Goal: Task Accomplishment & Management: Manage account settings

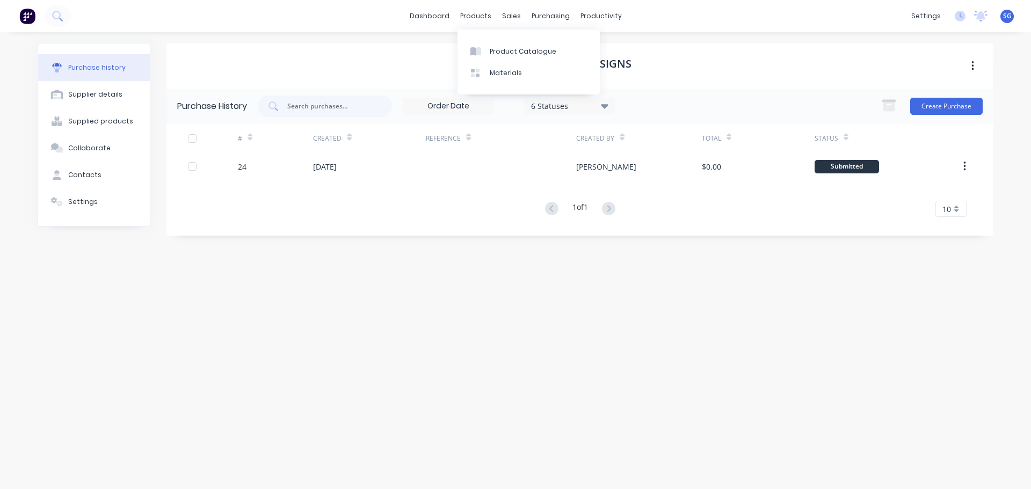
click at [428, 25] on div "dashboard products sales purchasing productivity dashboard products Product Cat…" at bounding box center [515, 16] width 1031 height 32
click at [428, 17] on link "dashboard" at bounding box center [429, 16] width 50 height 16
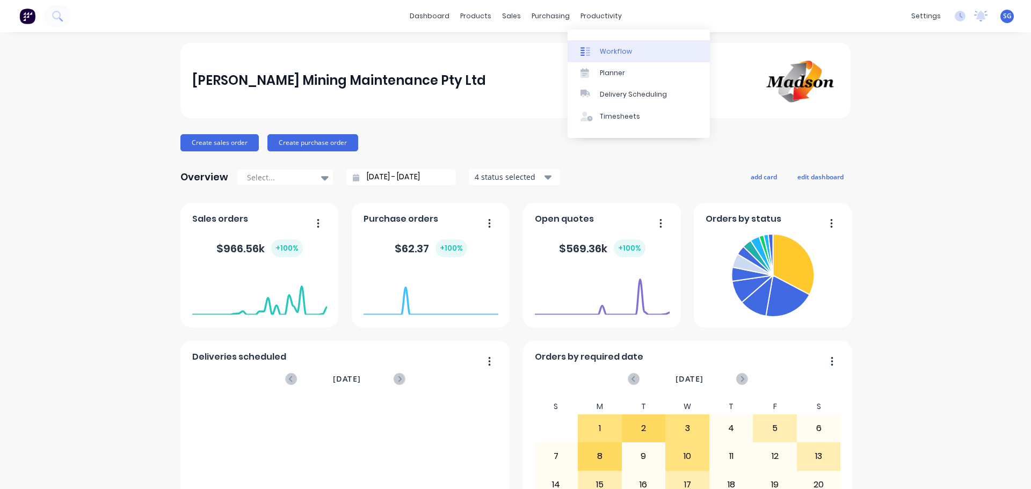
click at [622, 53] on div "Workflow" at bounding box center [616, 52] width 32 height 10
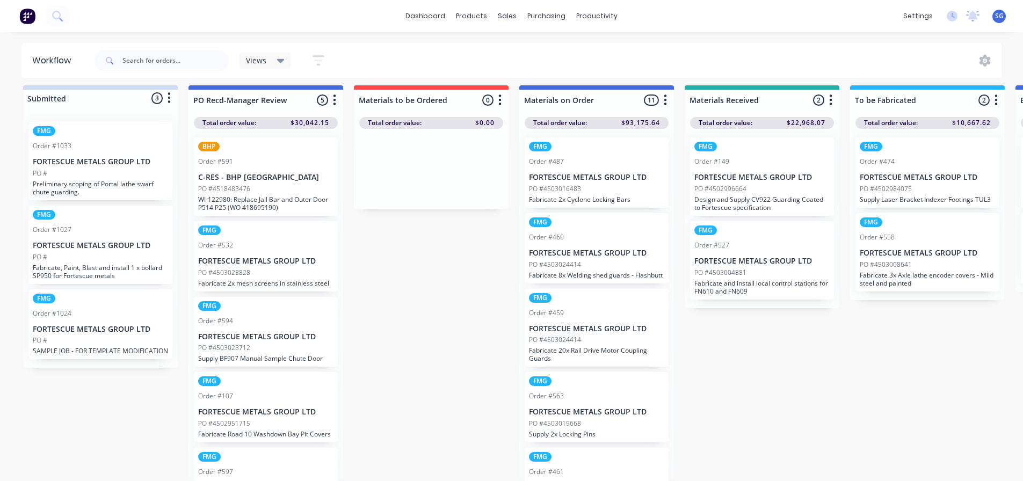
click at [595, 184] on div "PO #4503016483" at bounding box center [596, 189] width 135 height 10
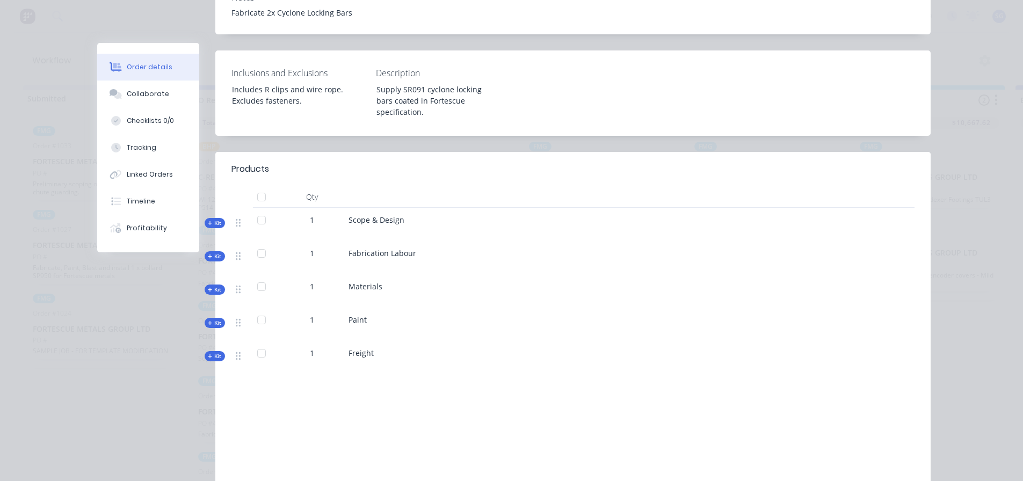
scroll to position [322, 0]
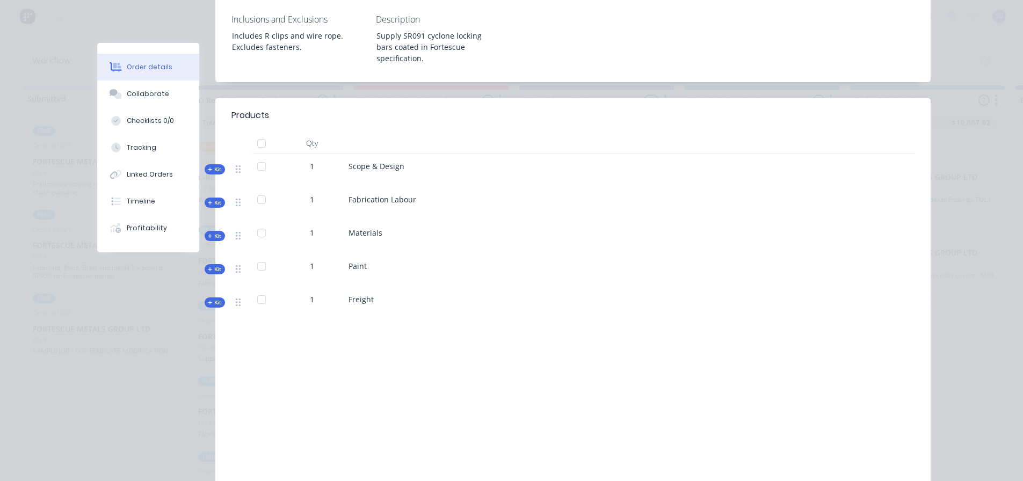
click at [214, 236] on span "Kit" at bounding box center [215, 236] width 14 height 8
click at [208, 235] on icon at bounding box center [210, 236] width 5 height 5
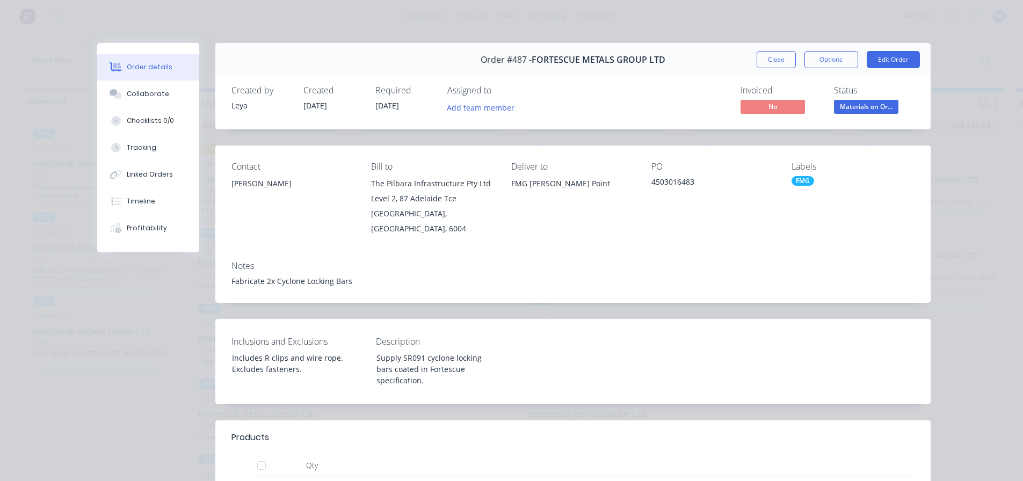
scroll to position [0, 0]
click at [769, 62] on button "Close" at bounding box center [776, 59] width 39 height 17
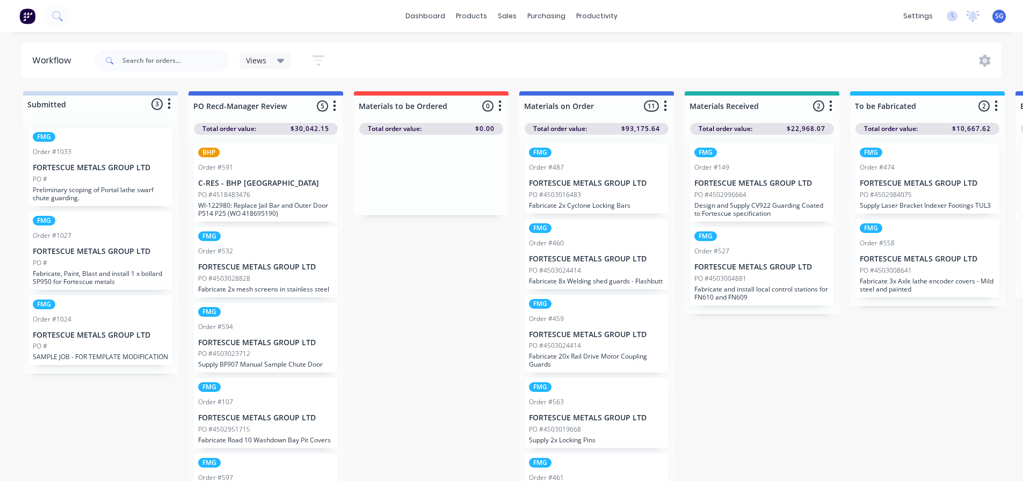
click at [618, 256] on p "FORTESCUE METALS GROUP LTD" at bounding box center [596, 259] width 135 height 9
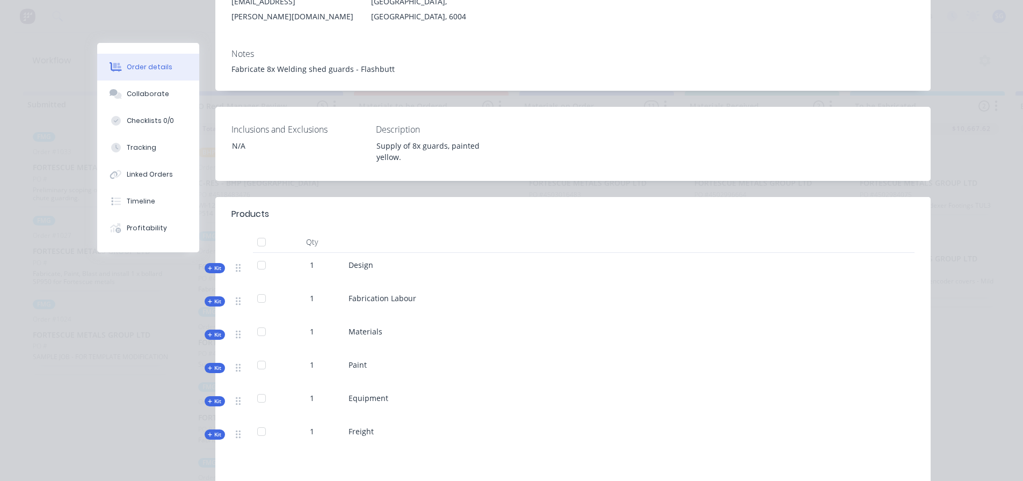
scroll to position [215, 0]
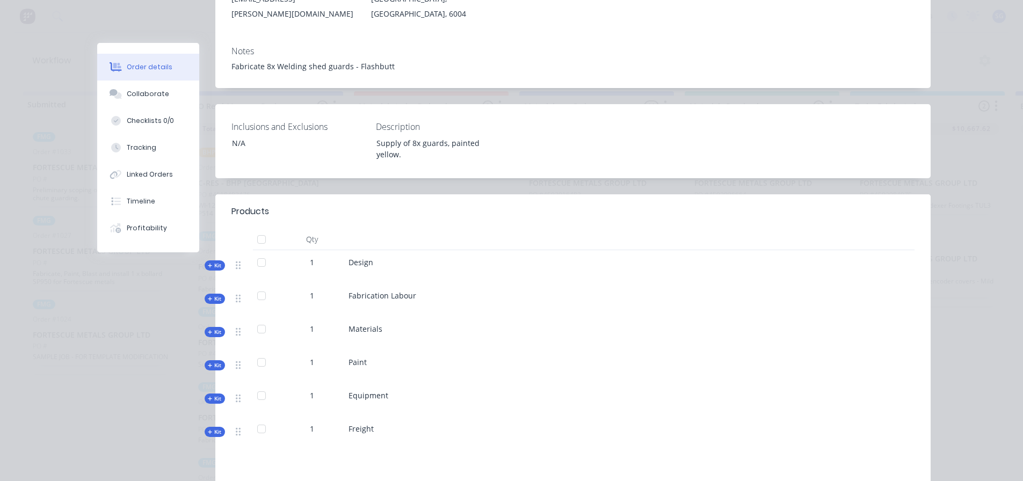
click at [214, 332] on span "Kit" at bounding box center [215, 332] width 14 height 8
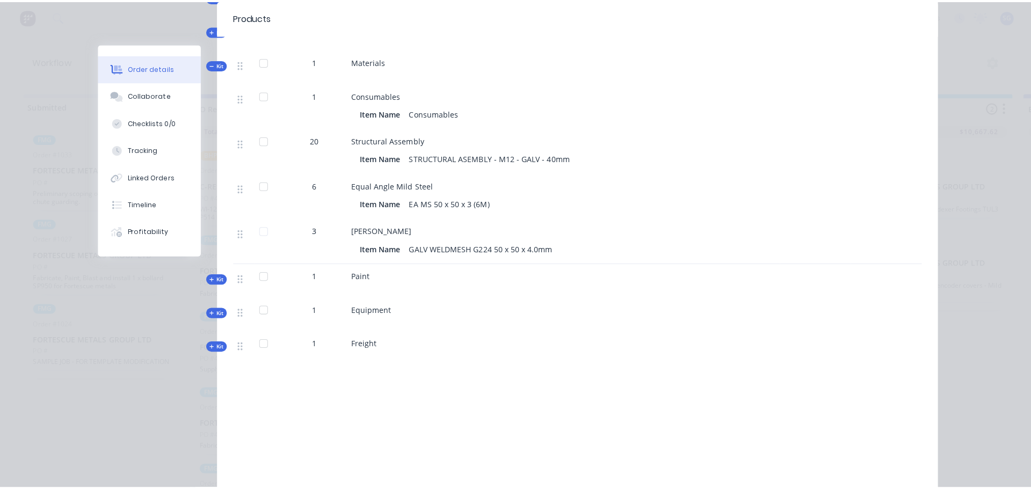
scroll to position [0, 0]
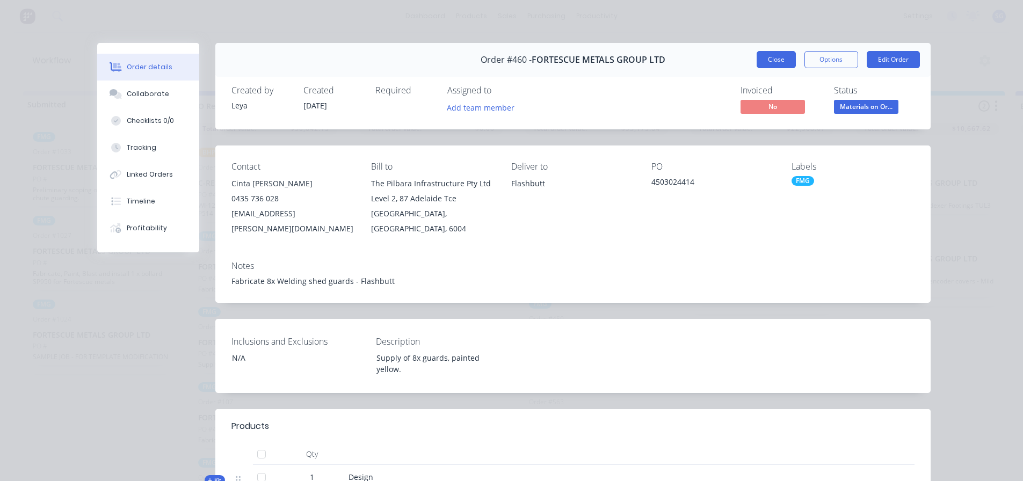
click at [778, 54] on button "Close" at bounding box center [776, 59] width 39 height 17
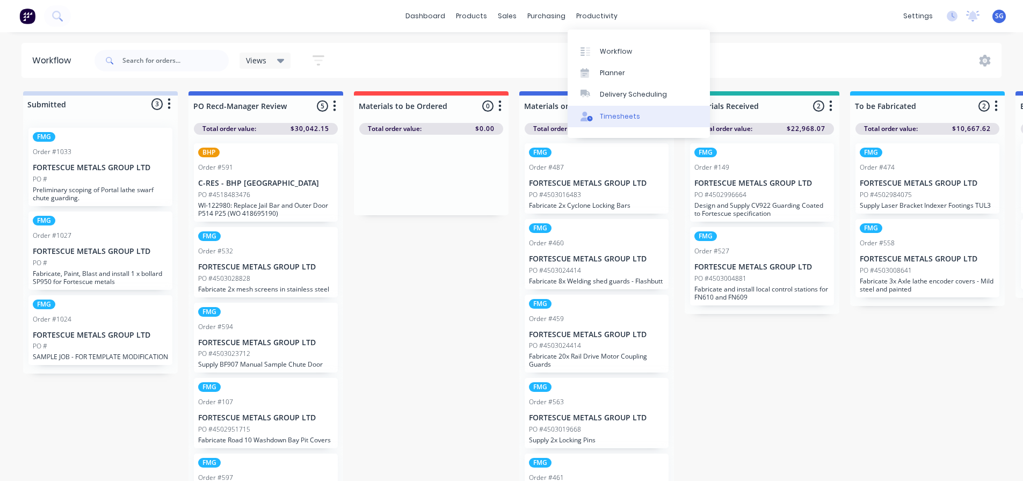
click at [631, 118] on div "Timesheets" at bounding box center [620, 117] width 40 height 10
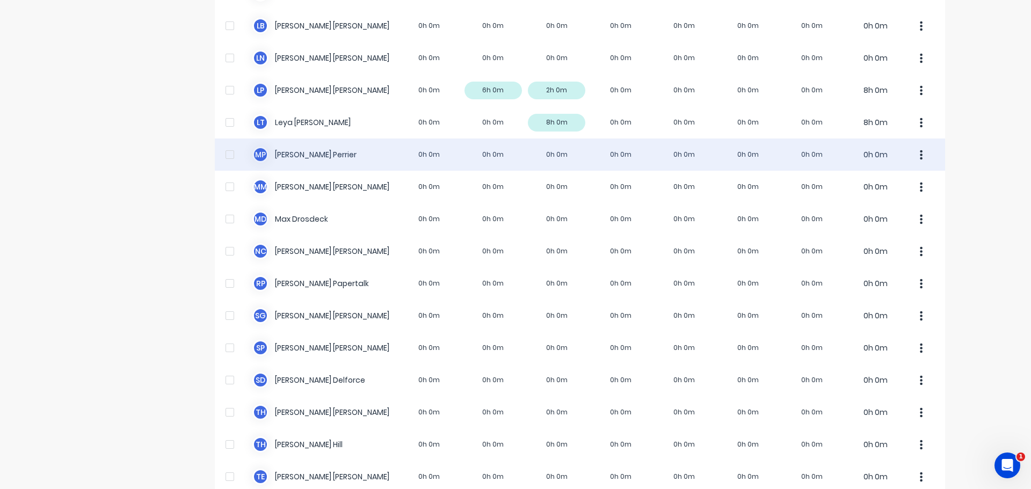
scroll to position [606, 0]
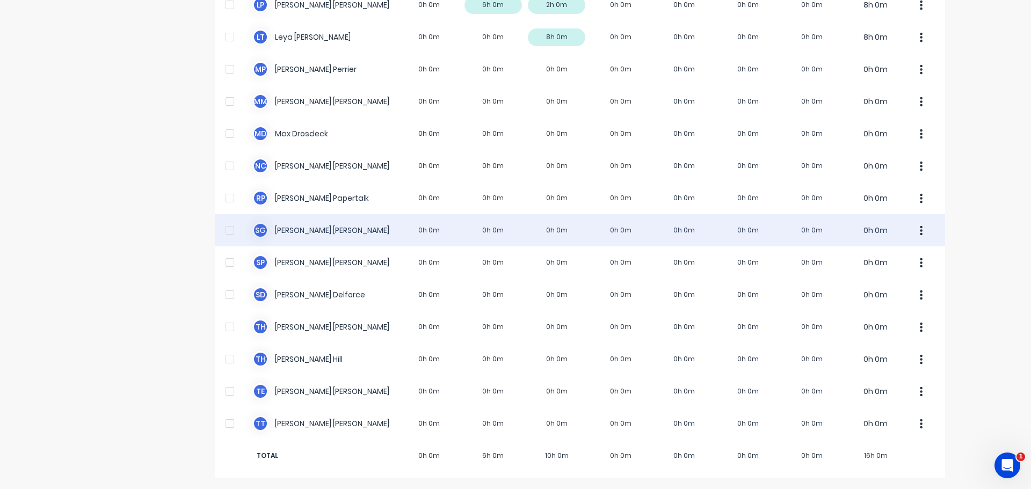
click at [304, 232] on div "S G Sarah Goldsmith 0h 0m 0h 0m 0h 0m 0h 0m 0h 0m 0h 0m 0h 0m 0h 0m" at bounding box center [580, 230] width 730 height 32
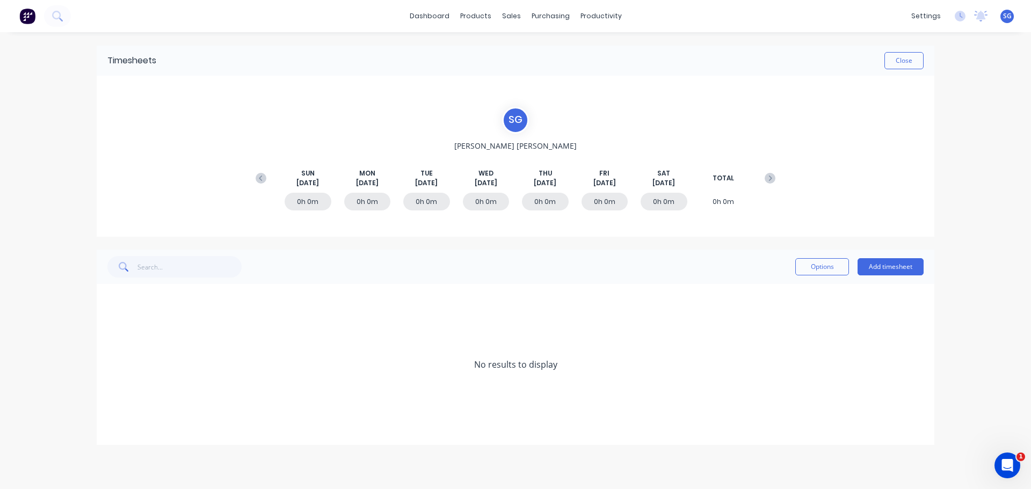
click at [488, 176] on span "WED" at bounding box center [485, 174] width 15 height 10
click at [490, 183] on span "Sep 3rd" at bounding box center [486, 183] width 23 height 10
click at [488, 204] on div "0h 0m" at bounding box center [486, 202] width 47 height 18
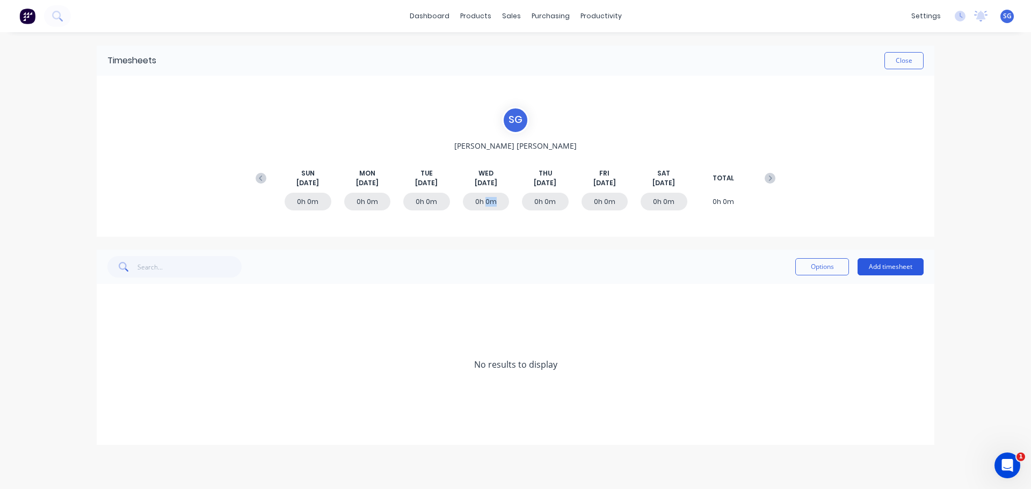
click at [878, 266] on button "Add timesheet" at bounding box center [891, 266] width 66 height 17
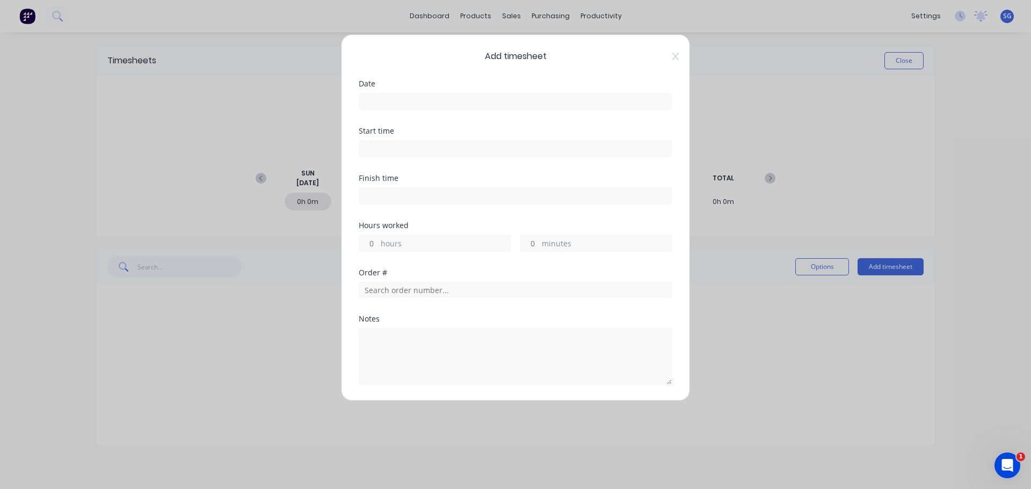
click at [486, 109] on label at bounding box center [516, 101] width 314 height 17
click at [486, 109] on input at bounding box center [515, 101] width 313 height 16
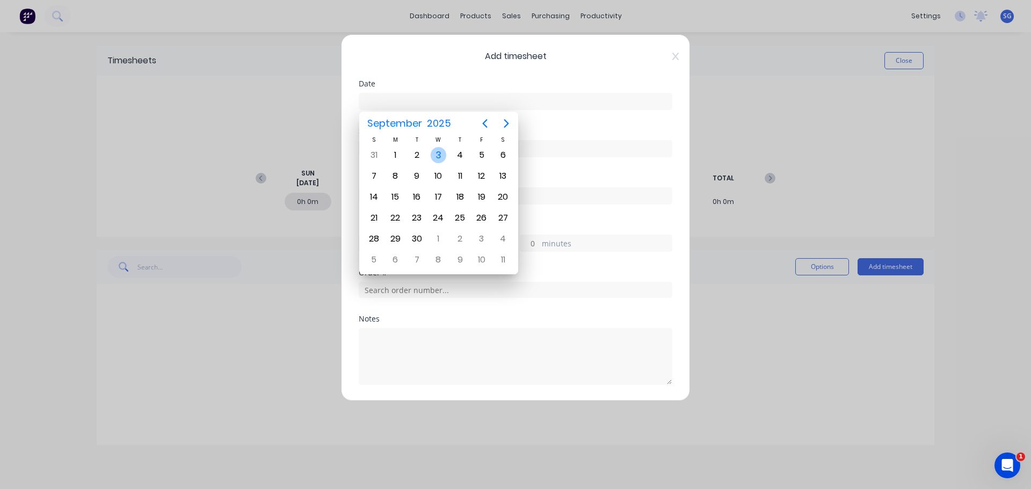
click at [434, 160] on div "3" at bounding box center [439, 155] width 16 height 16
type input "03/09/2025"
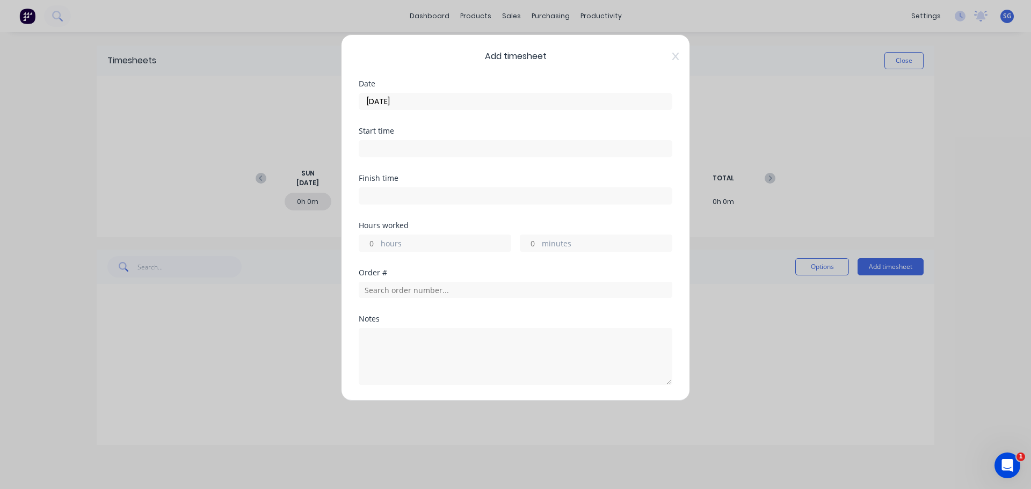
click at [396, 156] on label at bounding box center [516, 148] width 314 height 17
click at [396, 156] on input at bounding box center [515, 149] width 313 height 16
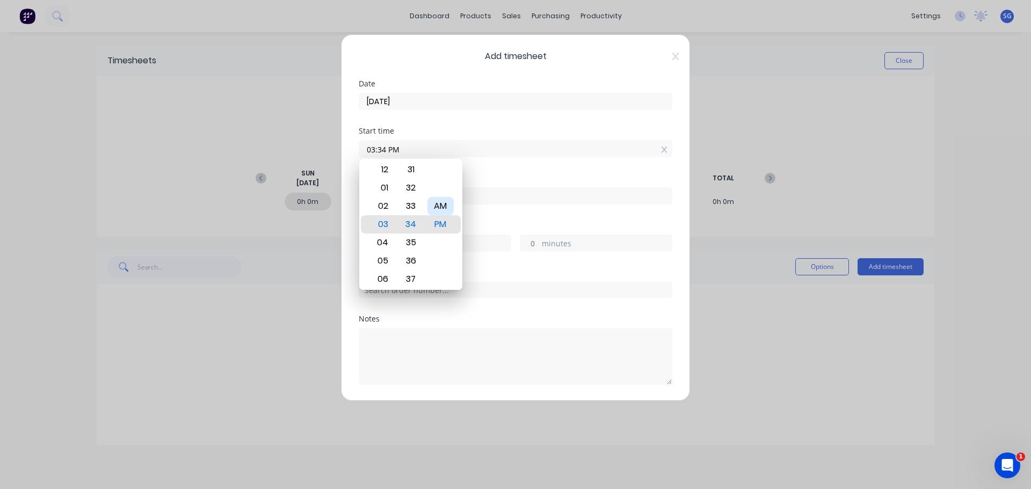
click at [445, 207] on div "AM" at bounding box center [440, 206] width 26 height 18
click at [383, 279] on div "07" at bounding box center [381, 279] width 26 height 18
click at [416, 173] on div "30" at bounding box center [411, 170] width 26 height 18
type input "07:30 AM"
click at [524, 171] on div "Start time 07:30 AM" at bounding box center [516, 150] width 314 height 47
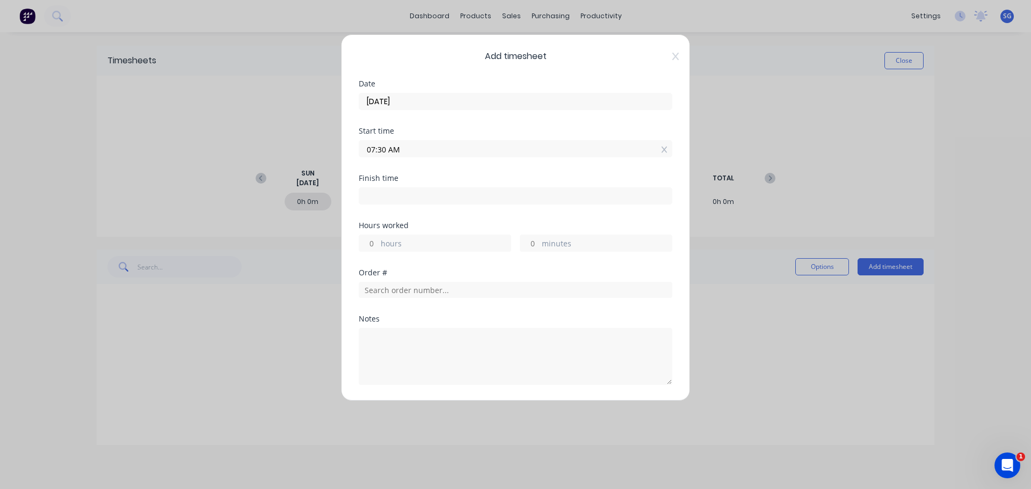
click at [410, 200] on input at bounding box center [515, 196] width 313 height 16
type input "03:35 PM"
type input "8"
type input "5"
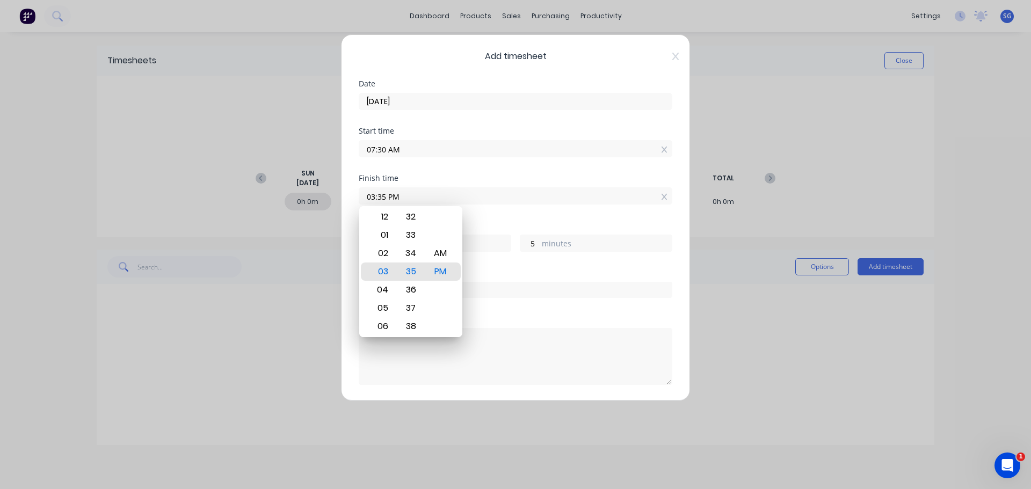
click at [492, 179] on div "Finish time" at bounding box center [516, 179] width 314 height 8
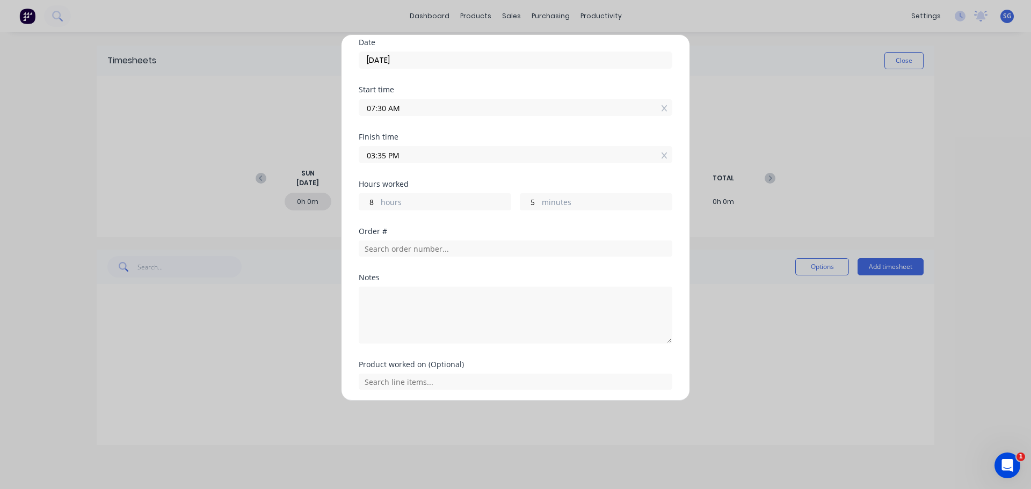
scroll to position [80, 0]
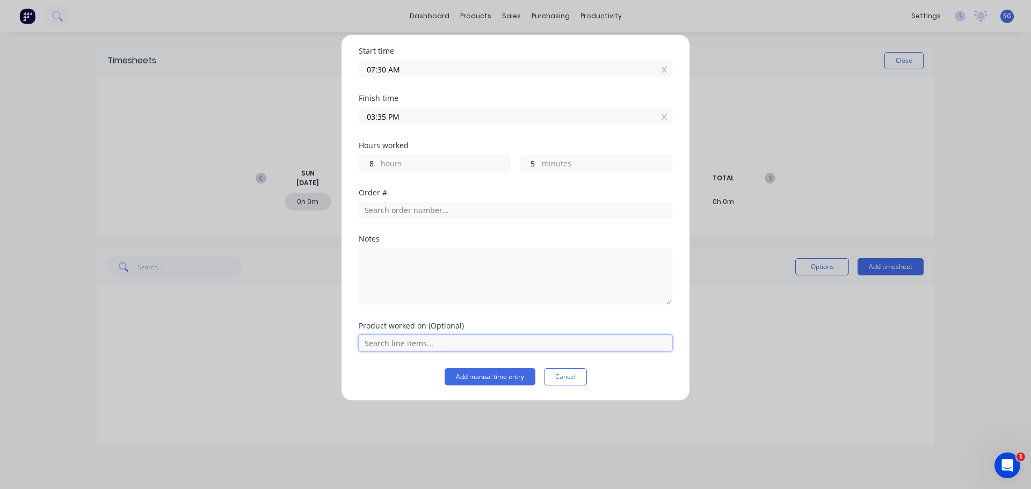
click at [475, 344] on input "text" at bounding box center [516, 343] width 314 height 16
click at [462, 233] on div "Order #" at bounding box center [516, 212] width 314 height 46
click at [485, 375] on button "Add manual time entry" at bounding box center [490, 376] width 91 height 17
